Goal: Navigation & Orientation: Find specific page/section

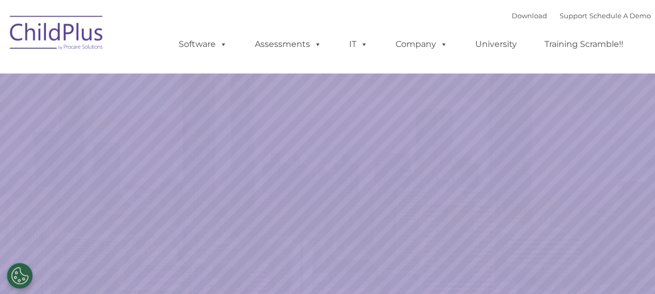
select select "MEDIUM"
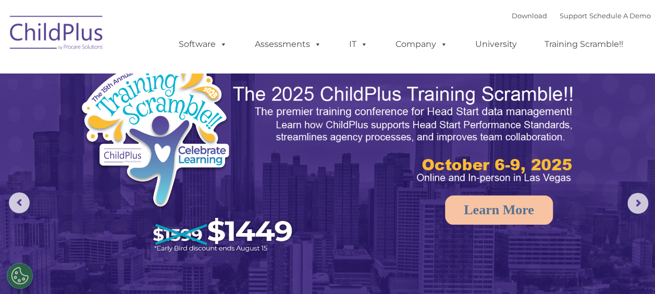
click at [61, 26] on img at bounding box center [57, 34] width 104 height 52
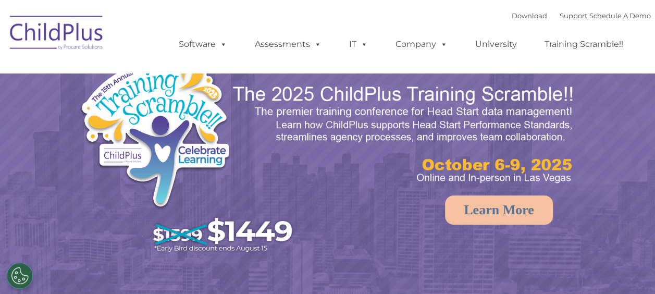
select select "MEDIUM"
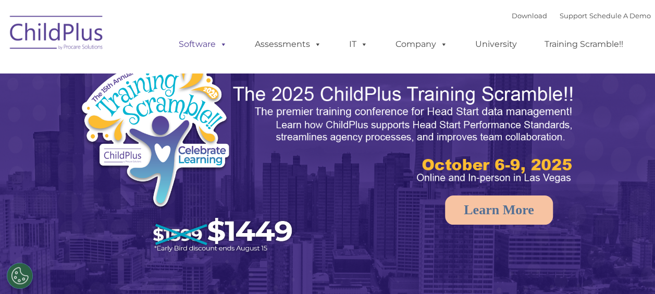
click at [198, 49] on link "Software" at bounding box center [202, 44] width 69 height 21
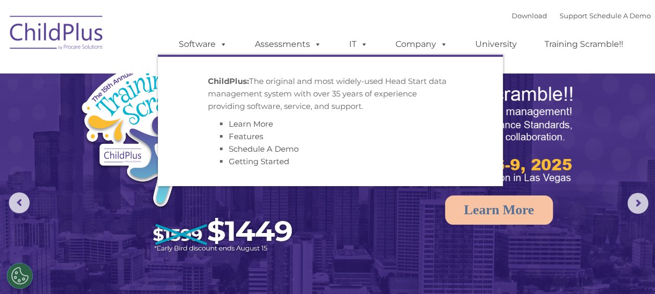
click at [135, 39] on div "Download Support | Schedule A Demo  MENU MENU Software ChildPlus: The original…" at bounding box center [328, 36] width 646 height 57
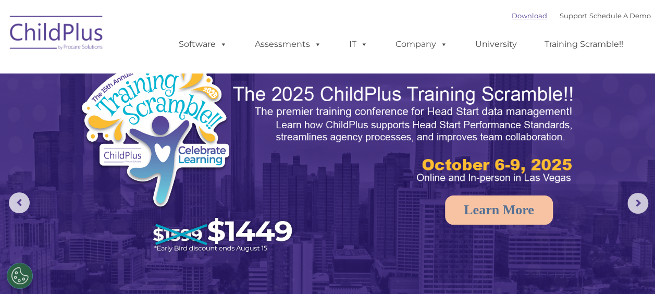
click at [511, 19] on link "Download" at bounding box center [528, 15] width 35 height 8
